Goal: Task Accomplishment & Management: Manage account settings

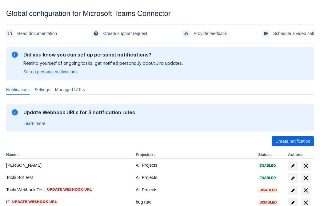
click at [293, 142] on span "Create notification" at bounding box center [292, 142] width 35 height 10
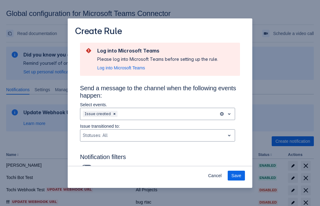
type input "RuleName-215426New Rule (41)"
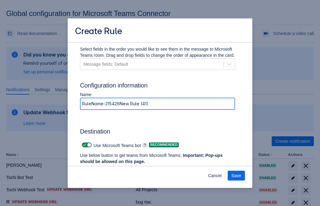
scroll to position [473, 0]
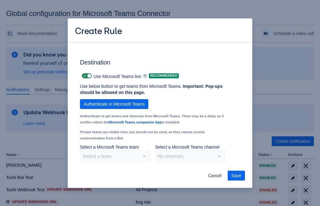
click at [114, 99] on span "Authenticate in Microsoft Teams" at bounding box center [114, 104] width 61 height 10
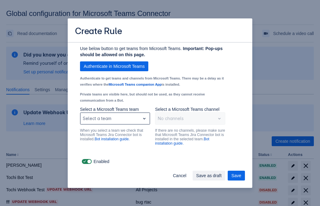
click at [115, 122] on div "Scrollable content" at bounding box center [110, 118] width 55 height 7
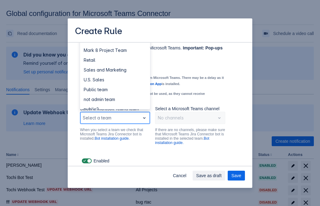
click at [115, 65] on div "Retail" at bounding box center [115, 60] width 70 height 10
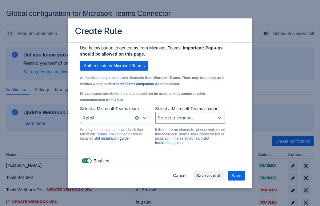
click at [190, 122] on div "Scrollable content" at bounding box center [185, 117] width 55 height 7
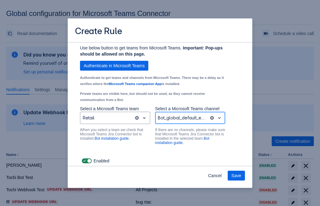
click at [236, 176] on span "Save" at bounding box center [236, 176] width 10 height 10
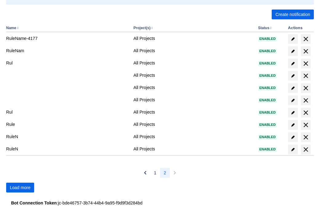
click at [20, 188] on span "Load more" at bounding box center [20, 188] width 21 height 10
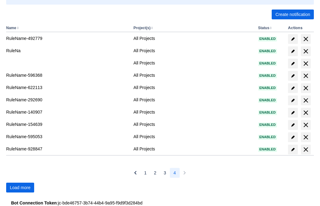
click at [20, 188] on span "Load more" at bounding box center [20, 188] width 21 height 10
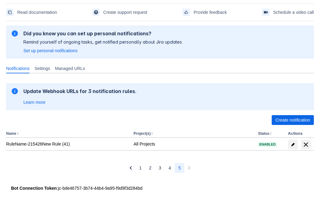
click at [305, 145] on span "delete" at bounding box center [305, 144] width 7 height 7
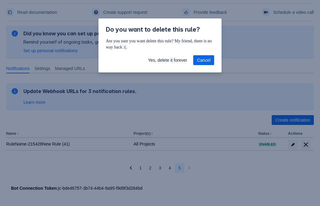
click at [167, 60] on span "Yes, delete it forever" at bounding box center [167, 60] width 39 height 10
